Goal: Task Accomplishment & Management: Use online tool/utility

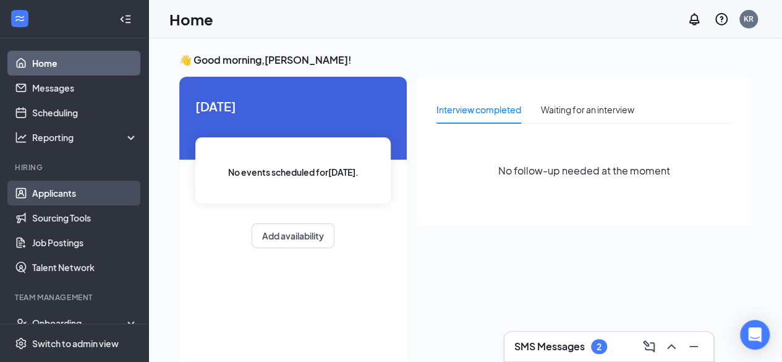
click at [72, 197] on link "Applicants" at bounding box center [85, 192] width 106 height 25
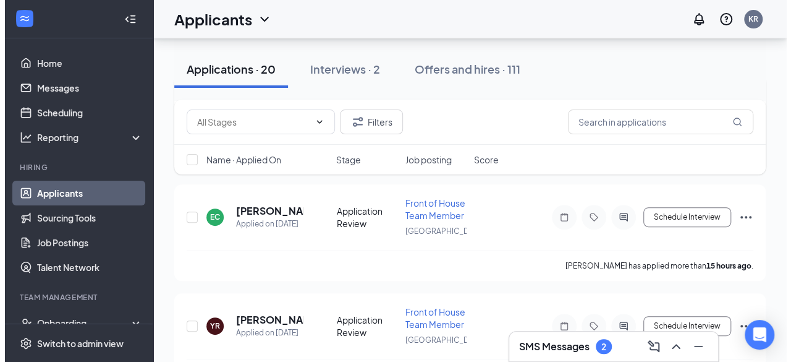
scroll to position [161, 0]
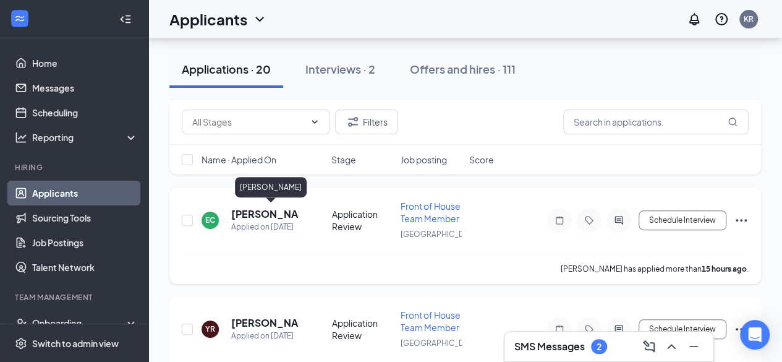
click at [243, 214] on h5 "[PERSON_NAME]" at bounding box center [264, 214] width 67 height 14
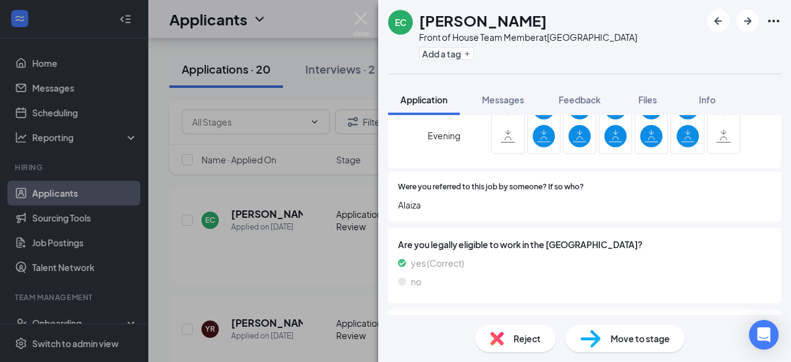
scroll to position [811, 0]
click at [612, 345] on div "Move to stage" at bounding box center [624, 337] width 119 height 27
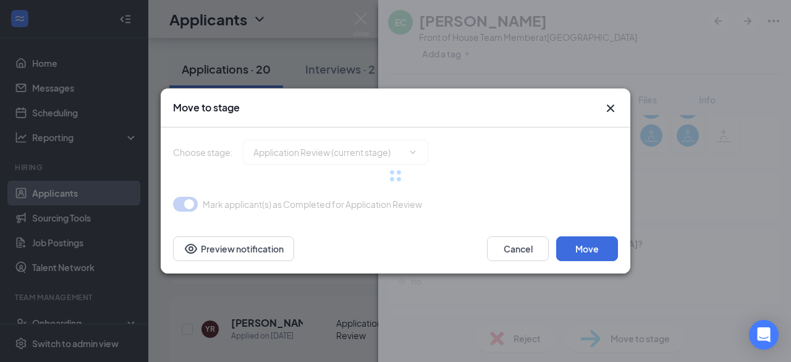
type input "Initial Onsite Interview (next stage)"
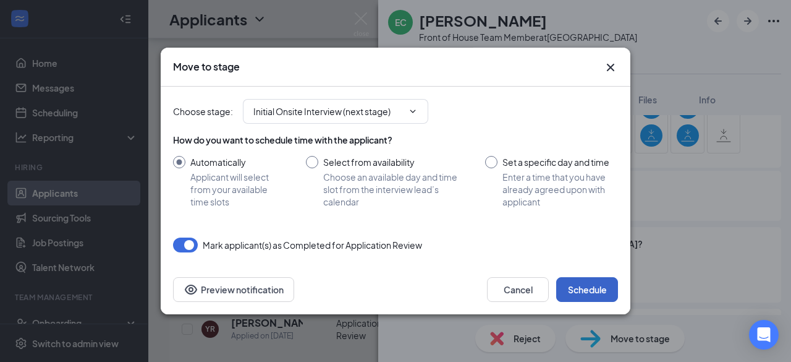
click at [582, 281] on button "Schedule" at bounding box center [587, 289] width 62 height 25
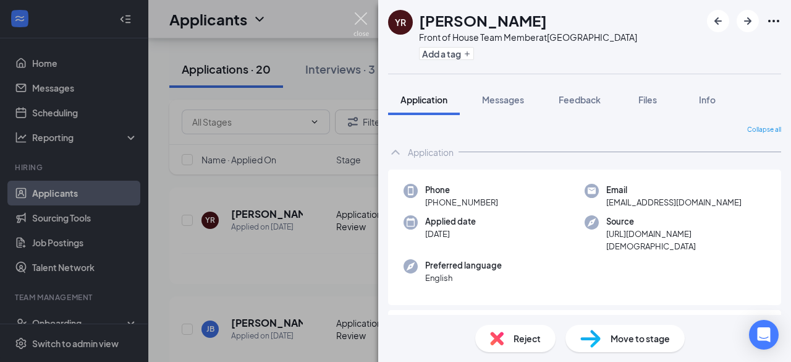
click at [357, 23] on img at bounding box center [361, 24] width 15 height 24
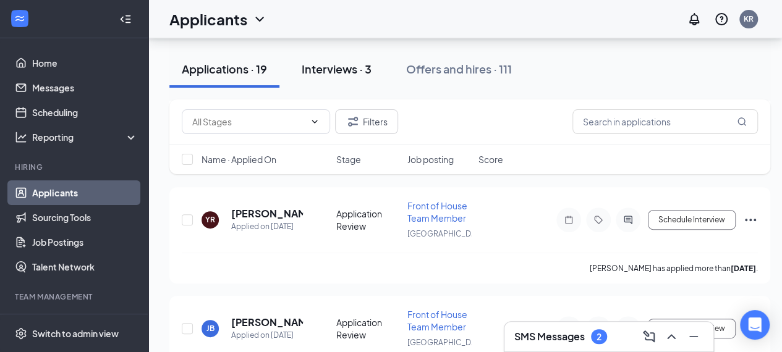
click at [350, 73] on div "Interviews · 3" at bounding box center [337, 68] width 70 height 15
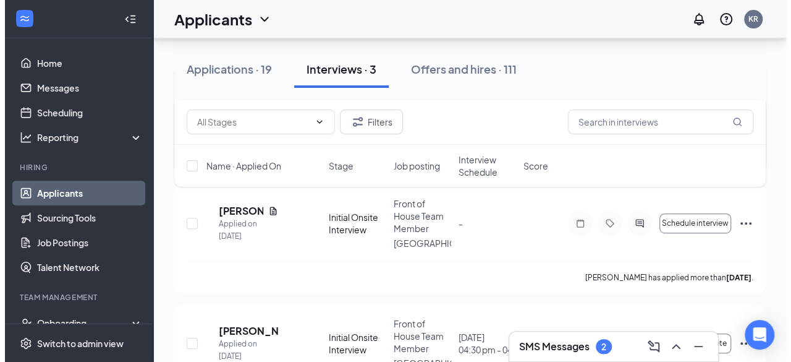
scroll to position [188, 0]
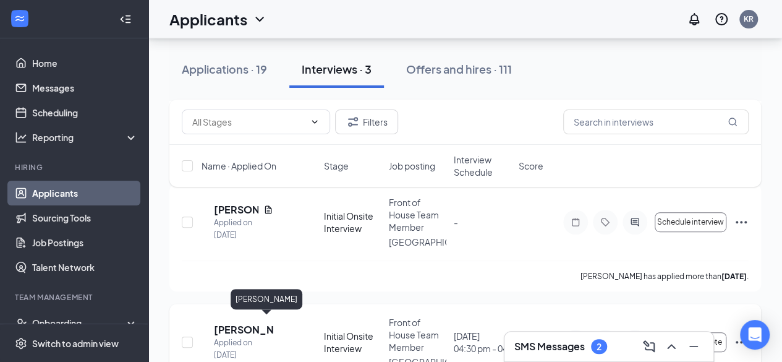
click at [255, 323] on h5 "[PERSON_NAME]" at bounding box center [243, 330] width 59 height 14
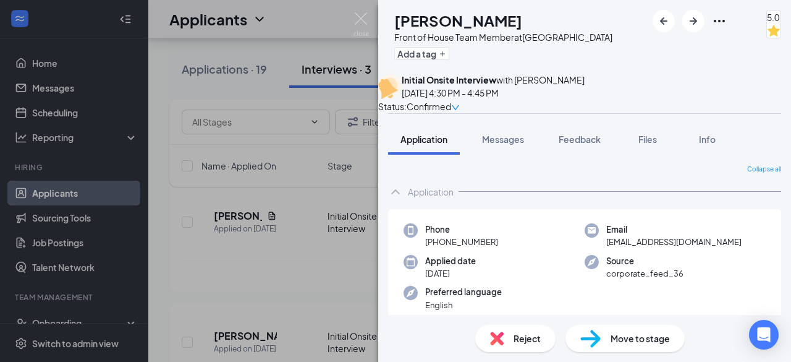
click at [329, 88] on div "MB [PERSON_NAME] Front of House Team Member at [GEOGRAPHIC_DATA] Add a tag 5.0 …" at bounding box center [395, 181] width 791 height 362
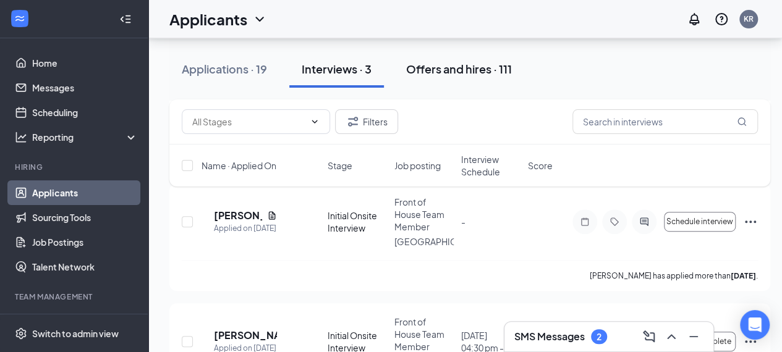
click at [447, 80] on button "Offers and hires · 111" at bounding box center [459, 69] width 130 height 37
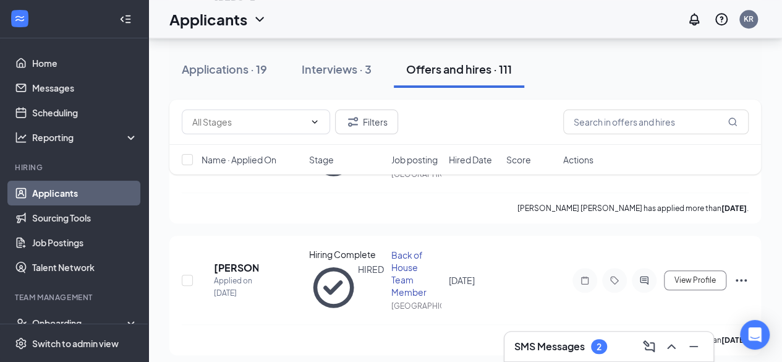
scroll to position [531, 0]
